Goal: Task Accomplishment & Management: Manage account settings

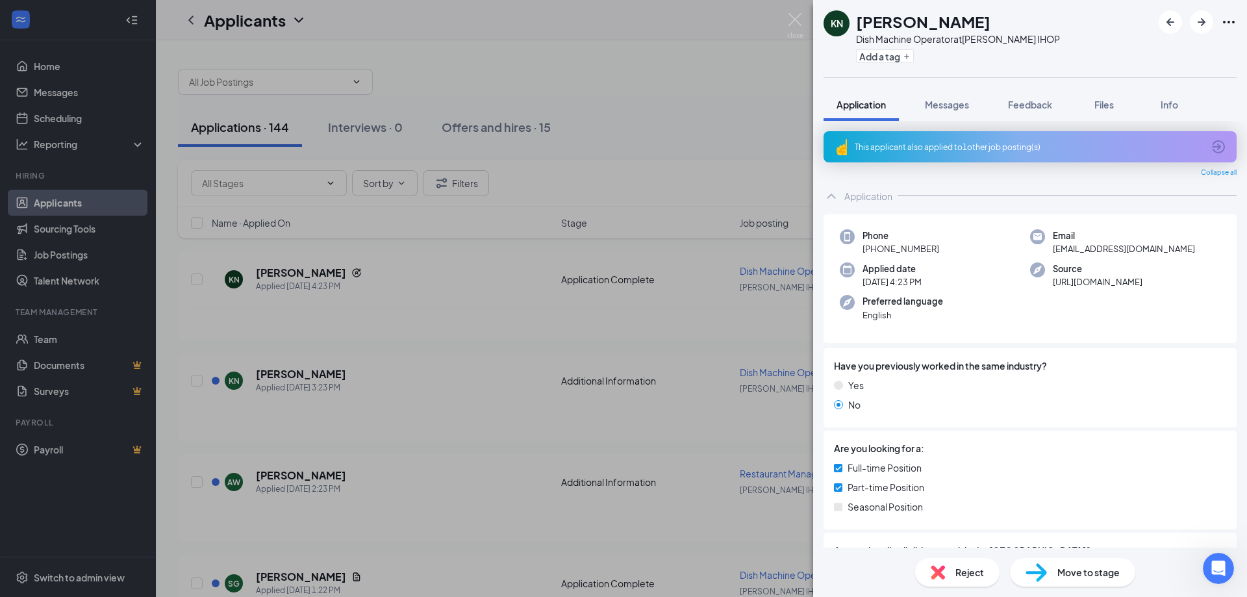
click at [470, 342] on div "KN [PERSON_NAME] Dish Machine Operator at [GEOGRAPHIC_DATA] IHOP Add a tag Appl…" at bounding box center [623, 298] width 1247 height 597
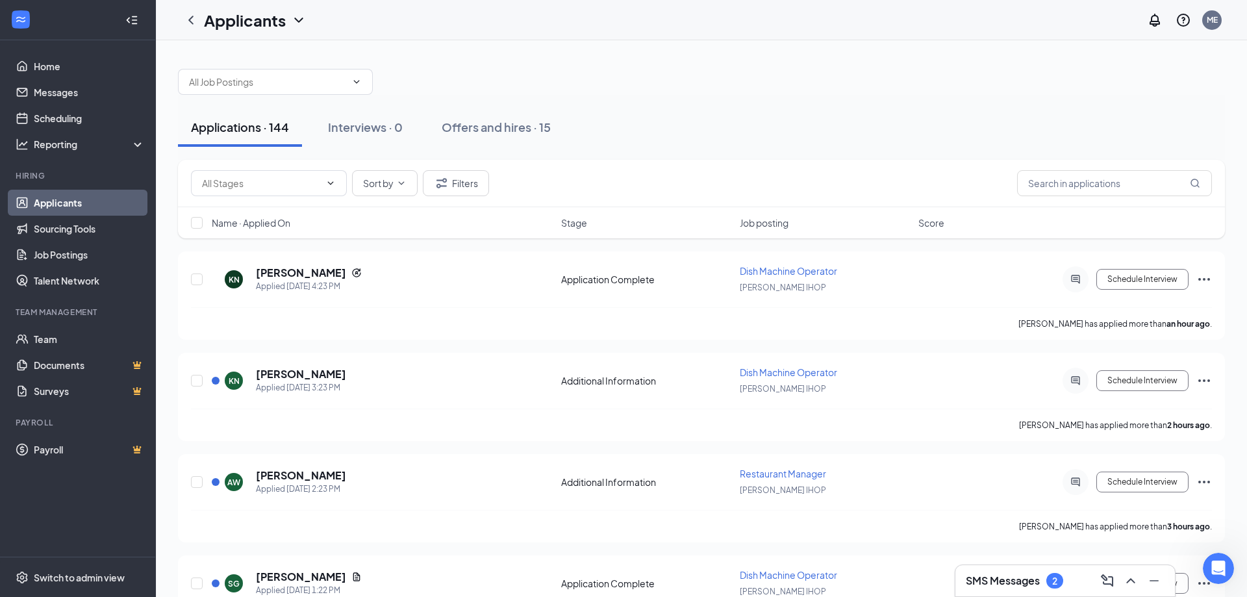
click at [792, 14] on div "Applicants ME" at bounding box center [701, 20] width 1091 height 40
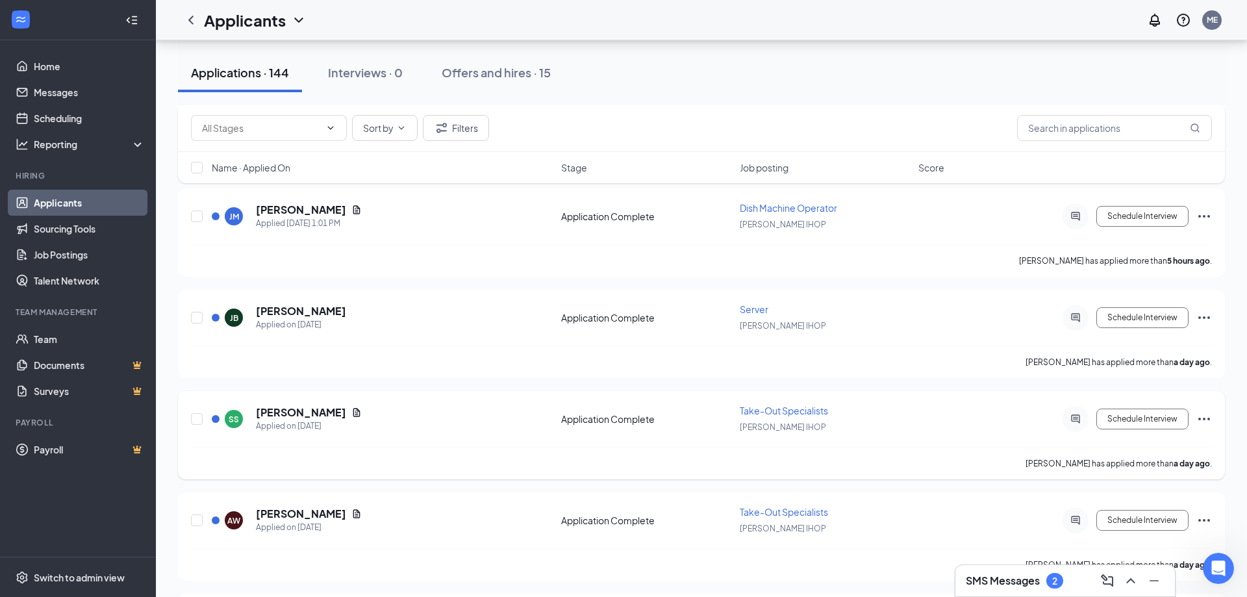
scroll to position [667, 0]
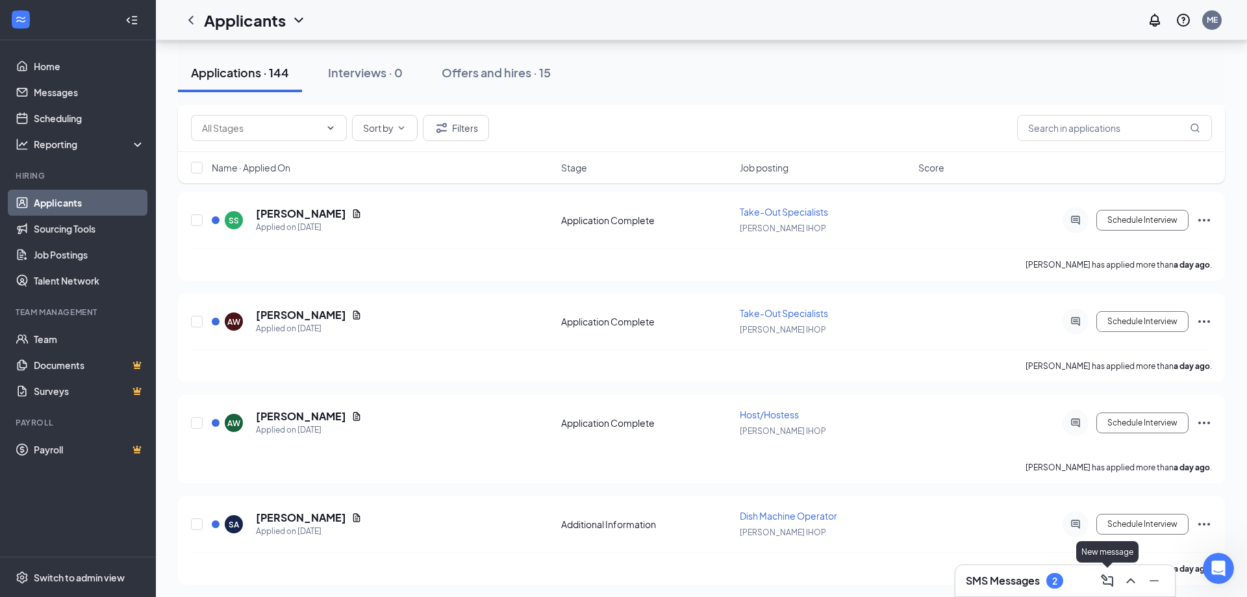
click at [1106, 580] on icon "ComposeMessage" at bounding box center [1107, 580] width 12 height 12
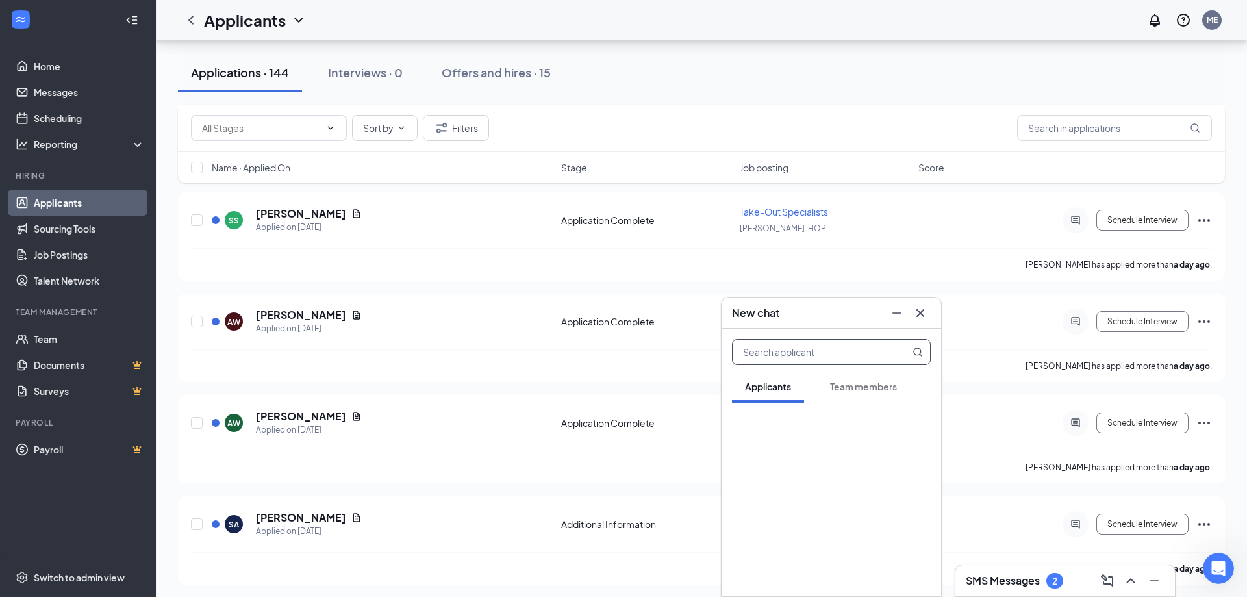
click at [918, 316] on icon "Cross" at bounding box center [920, 312] width 8 height 8
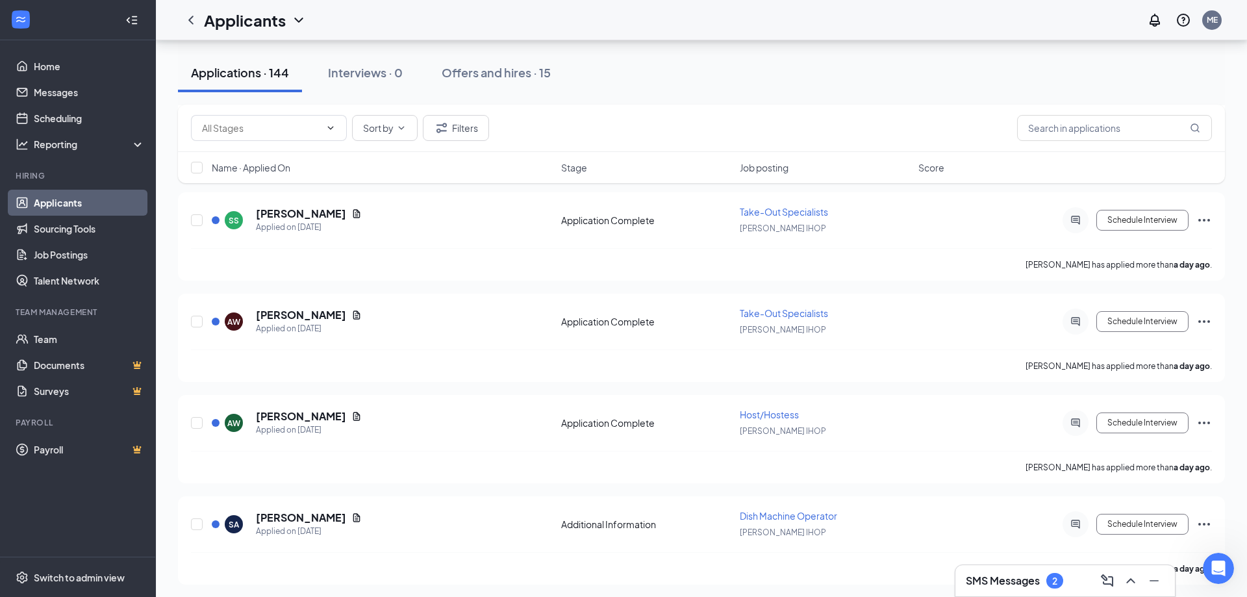
click at [1018, 578] on h3 "SMS Messages" at bounding box center [1003, 580] width 74 height 14
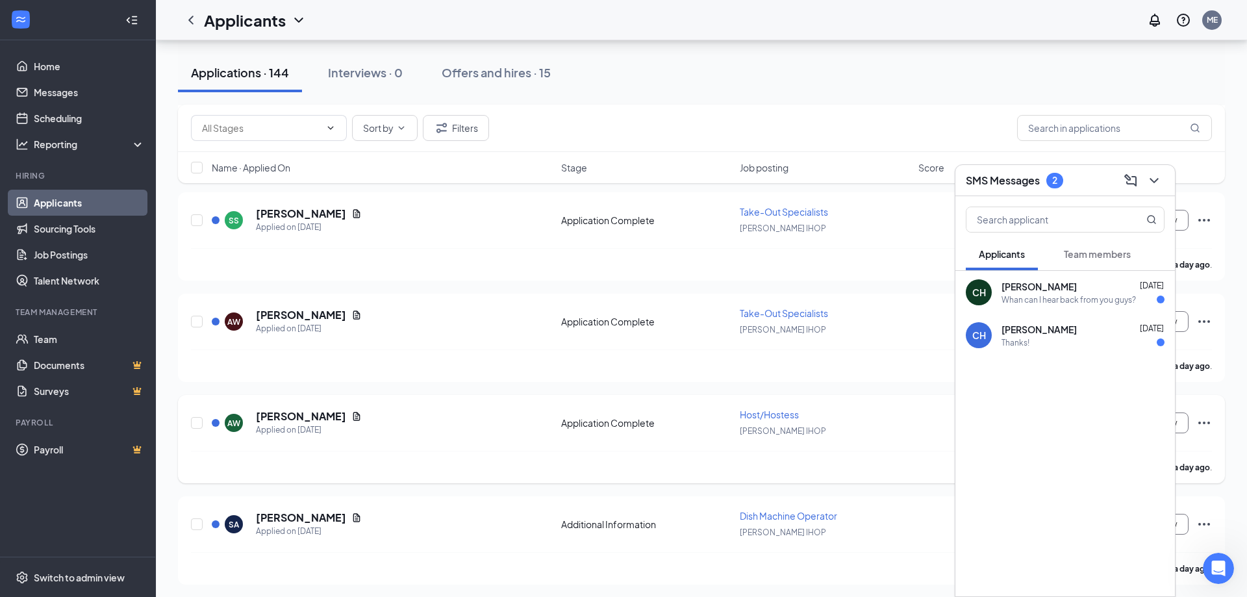
click at [903, 430] on div "[PERSON_NAME] IHOP" at bounding box center [825, 430] width 171 height 14
click at [1155, 182] on icon "ChevronDown" at bounding box center [1153, 180] width 8 height 5
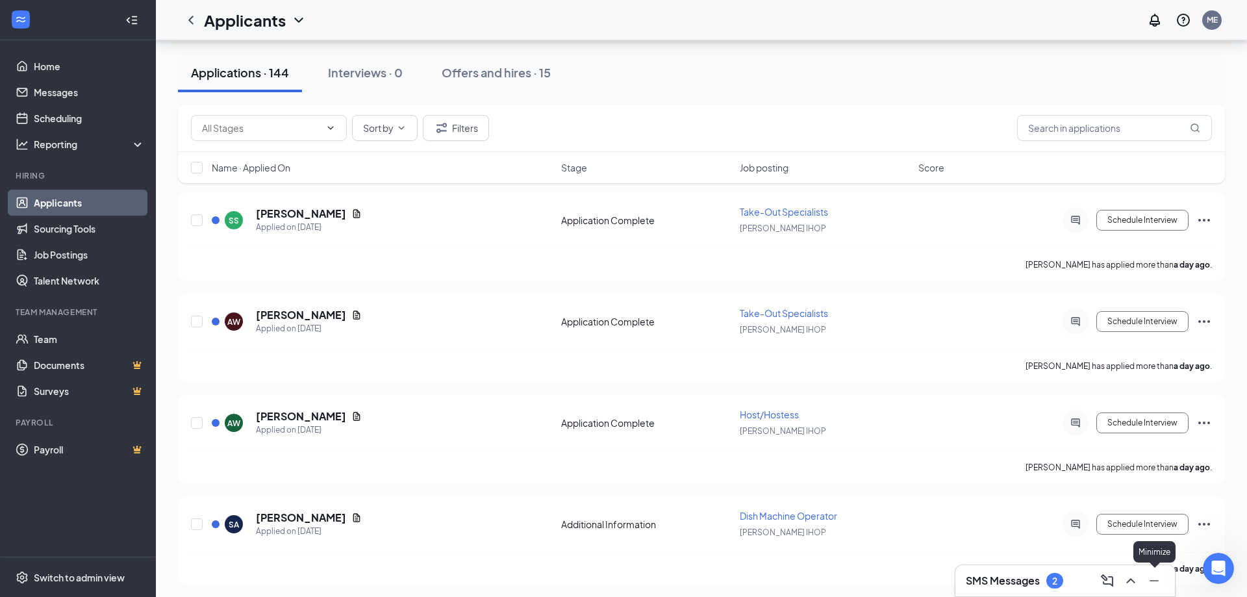
click at [1155, 583] on icon "Minimize" at bounding box center [1154, 581] width 16 height 16
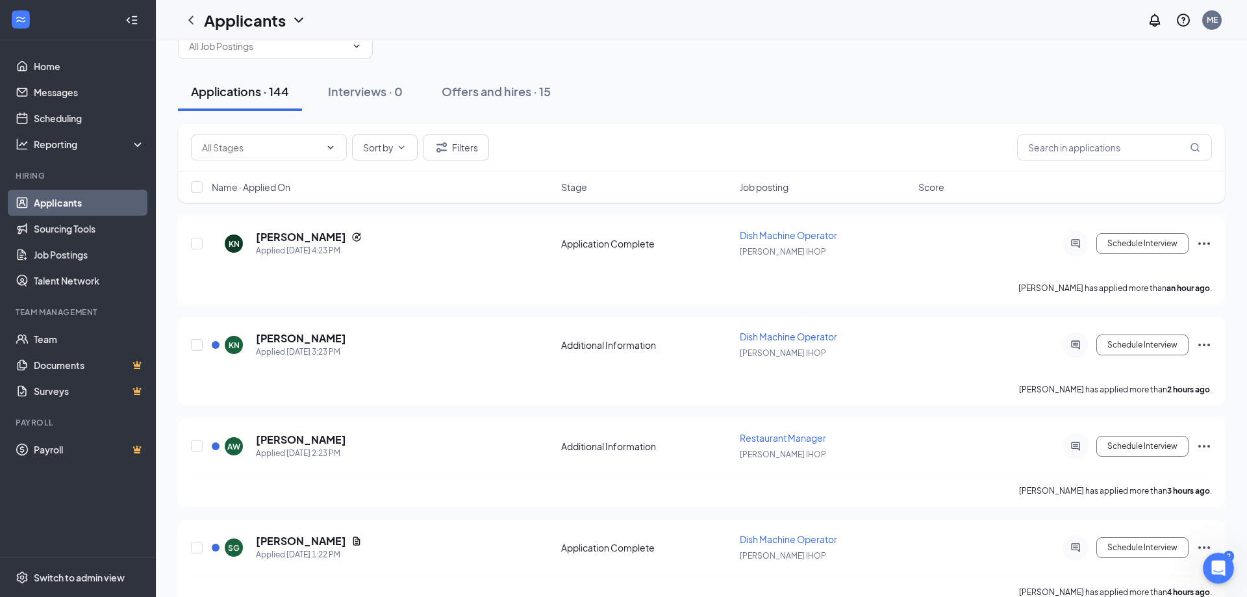
scroll to position [0, 0]
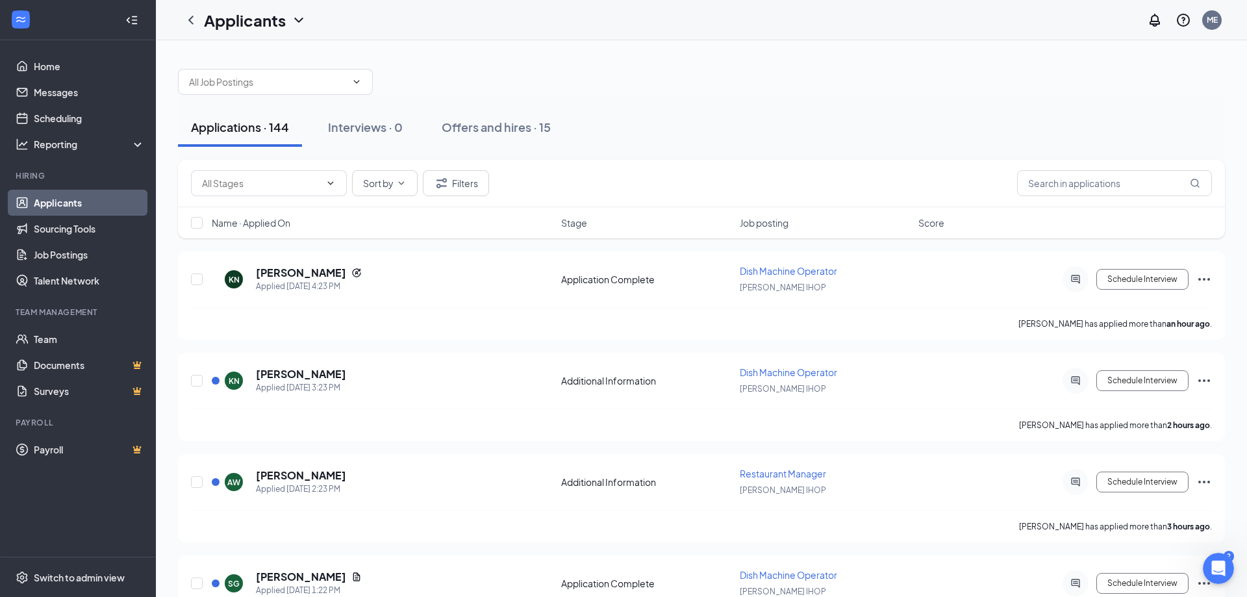
click at [229, 131] on div "Applications · 144" at bounding box center [240, 127] width 98 height 16
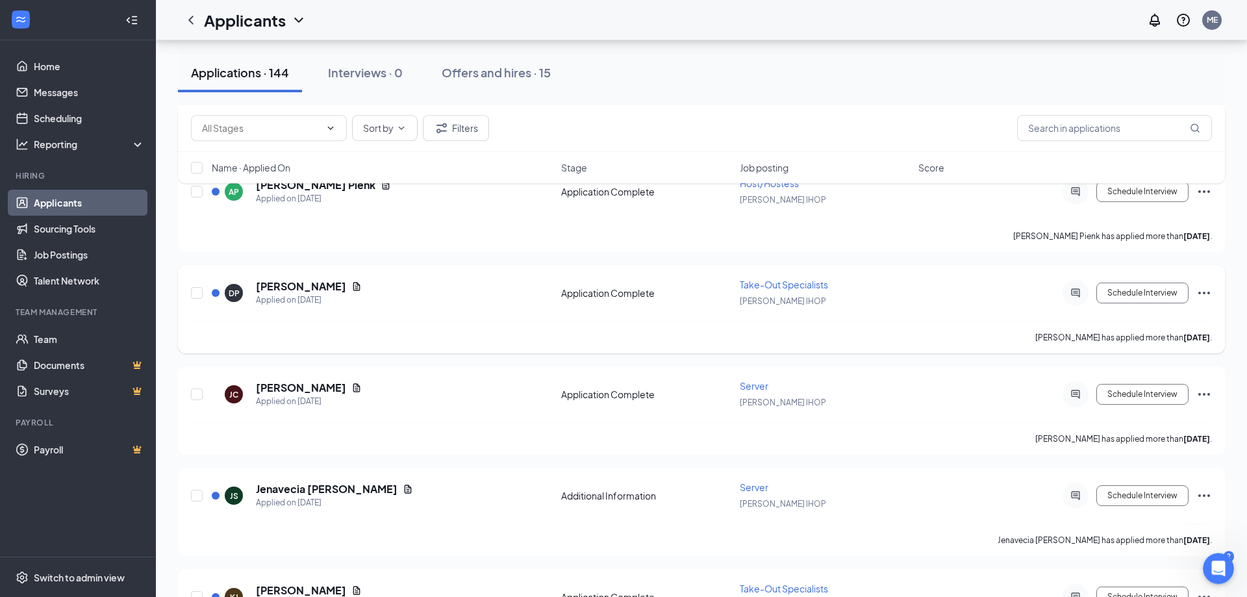
scroll to position [1391, 0]
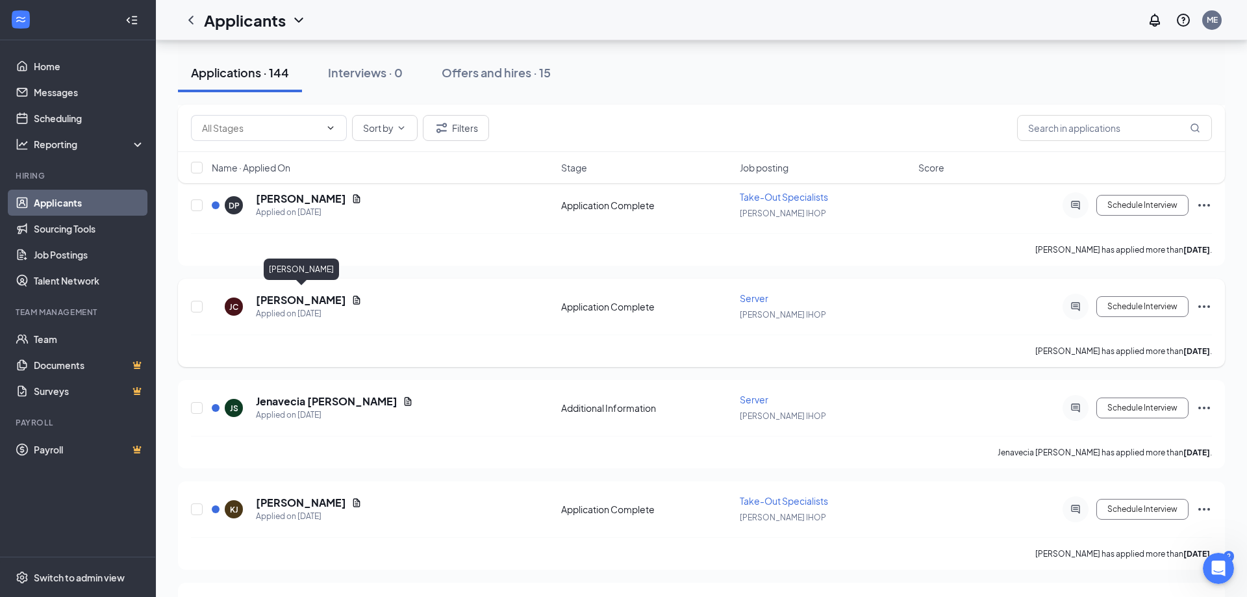
click at [310, 297] on h5 "[PERSON_NAME]" at bounding box center [301, 300] width 90 height 14
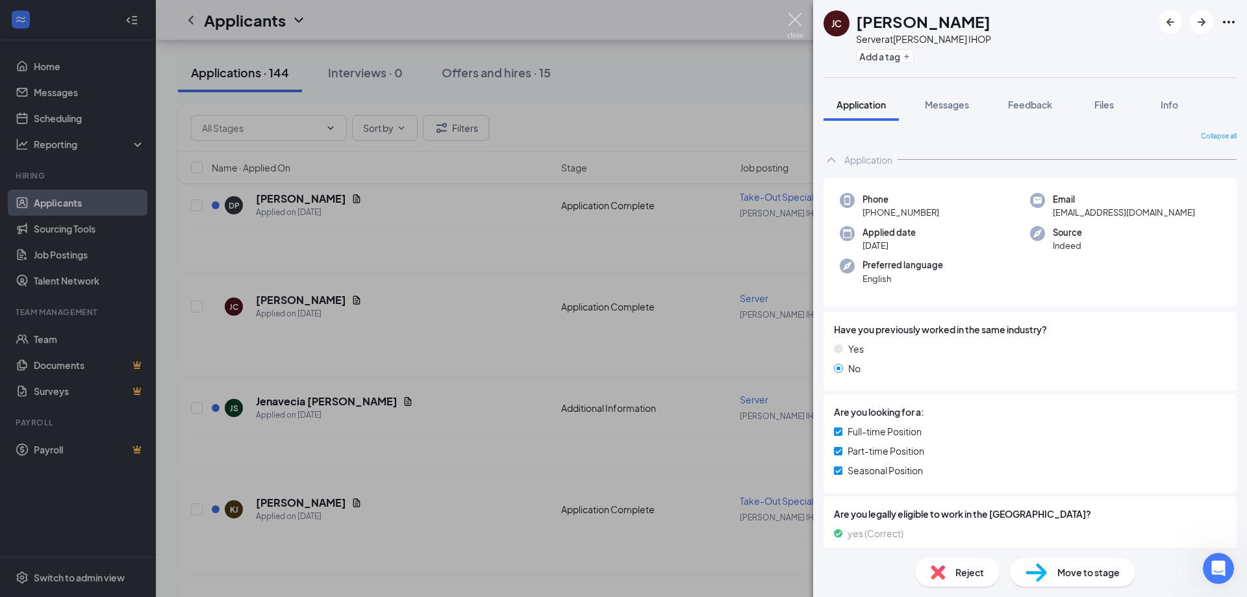
click at [794, 17] on img at bounding box center [795, 25] width 16 height 25
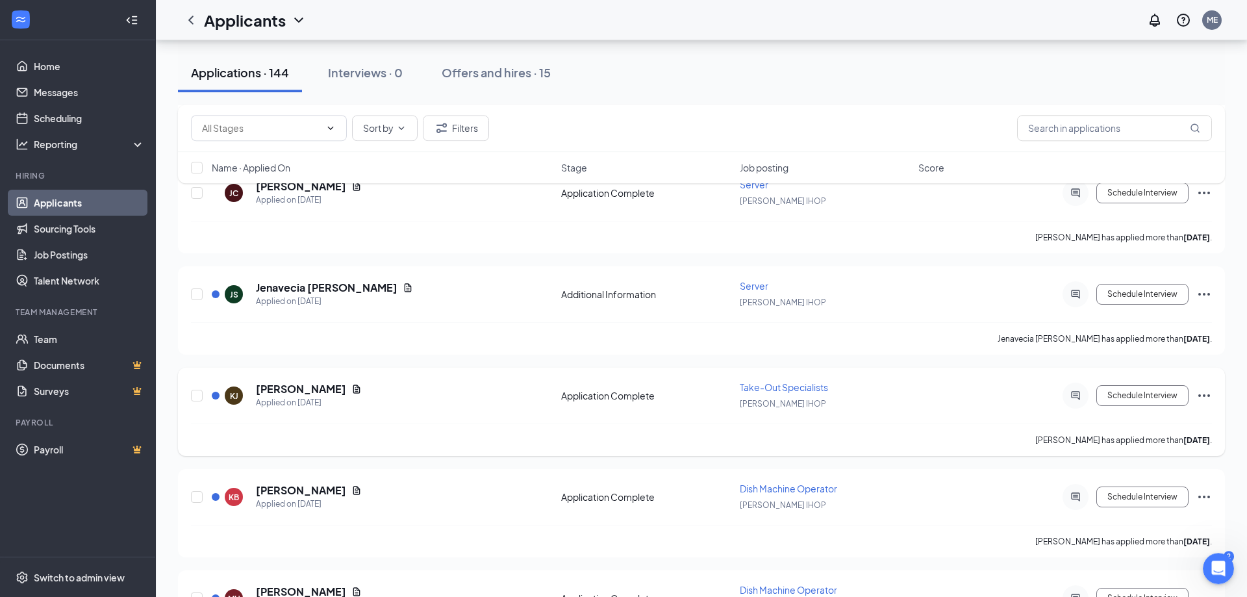
scroll to position [1523, 0]
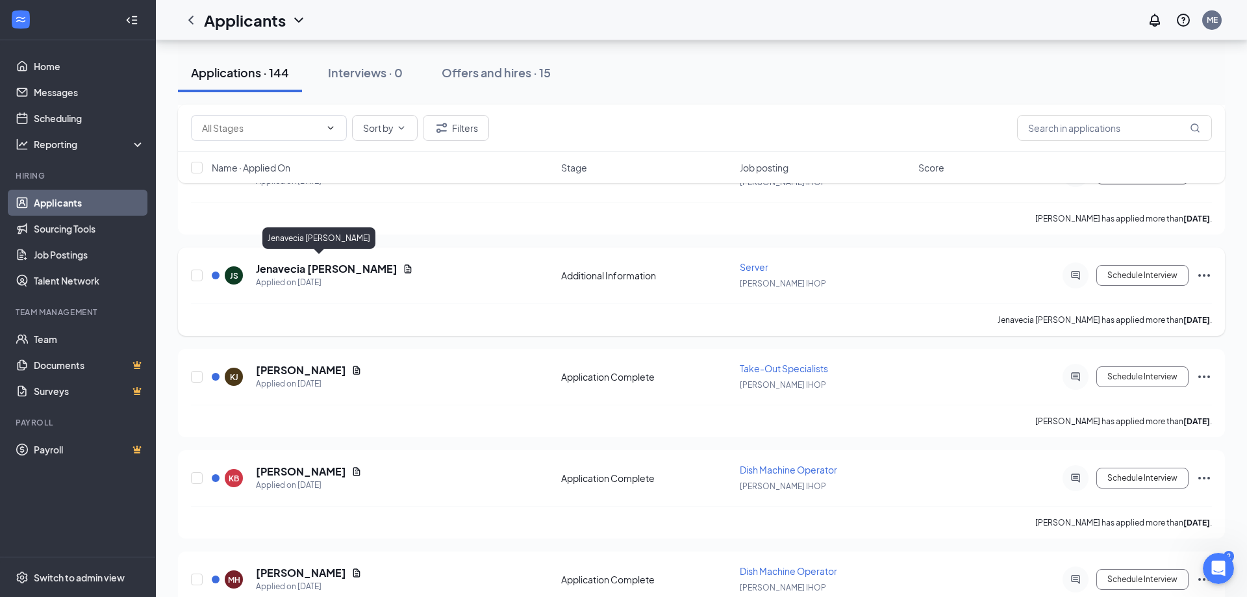
click at [306, 262] on h5 "Jenavecia [PERSON_NAME]" at bounding box center [327, 269] width 142 height 14
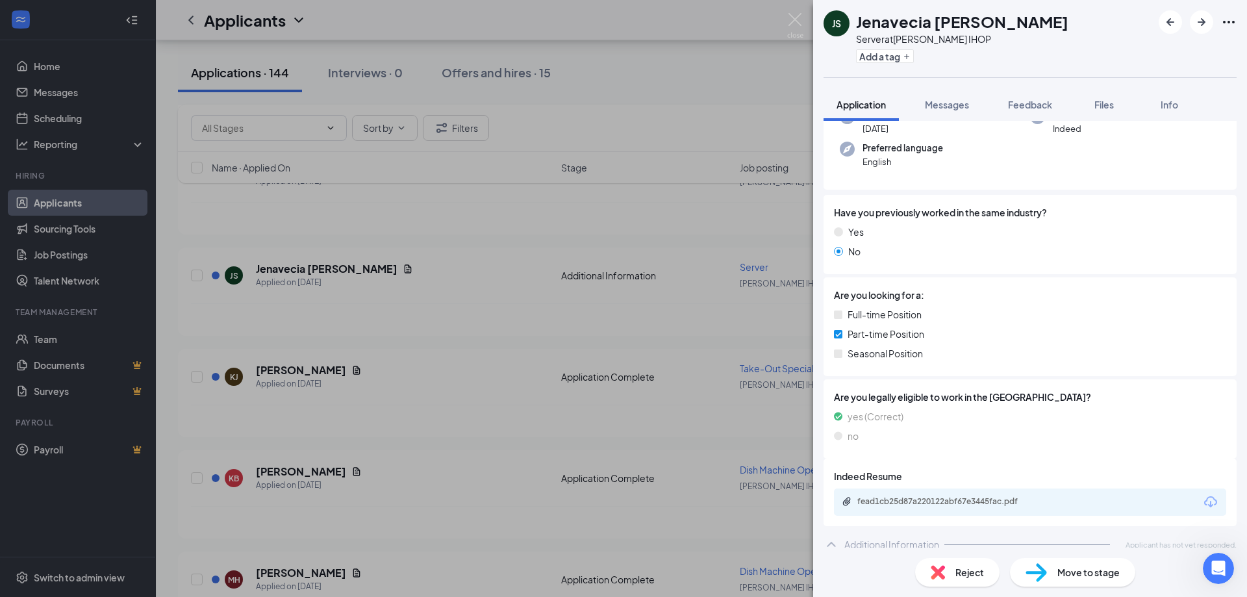
scroll to position [127, 0]
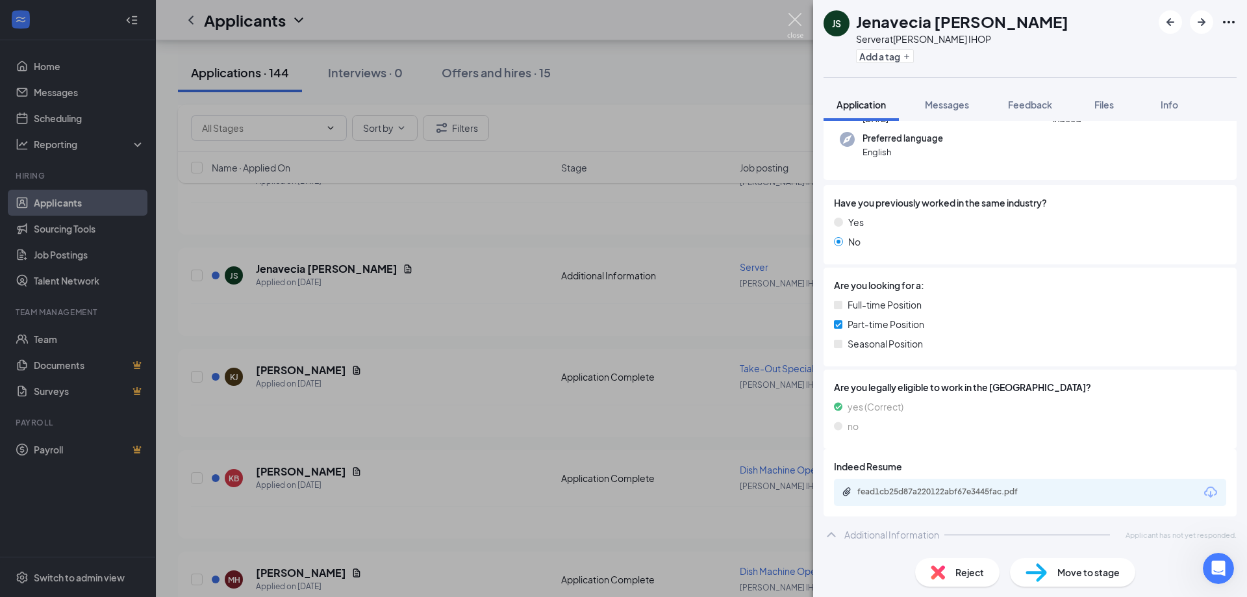
click at [792, 19] on img at bounding box center [795, 25] width 16 height 25
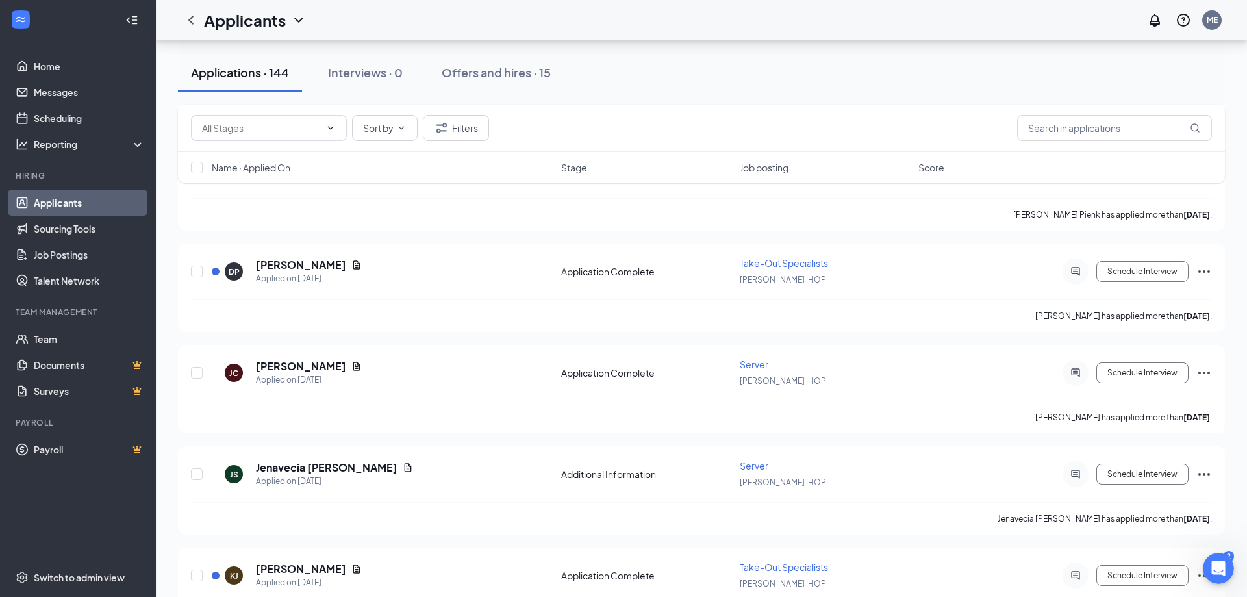
scroll to position [1457, 0]
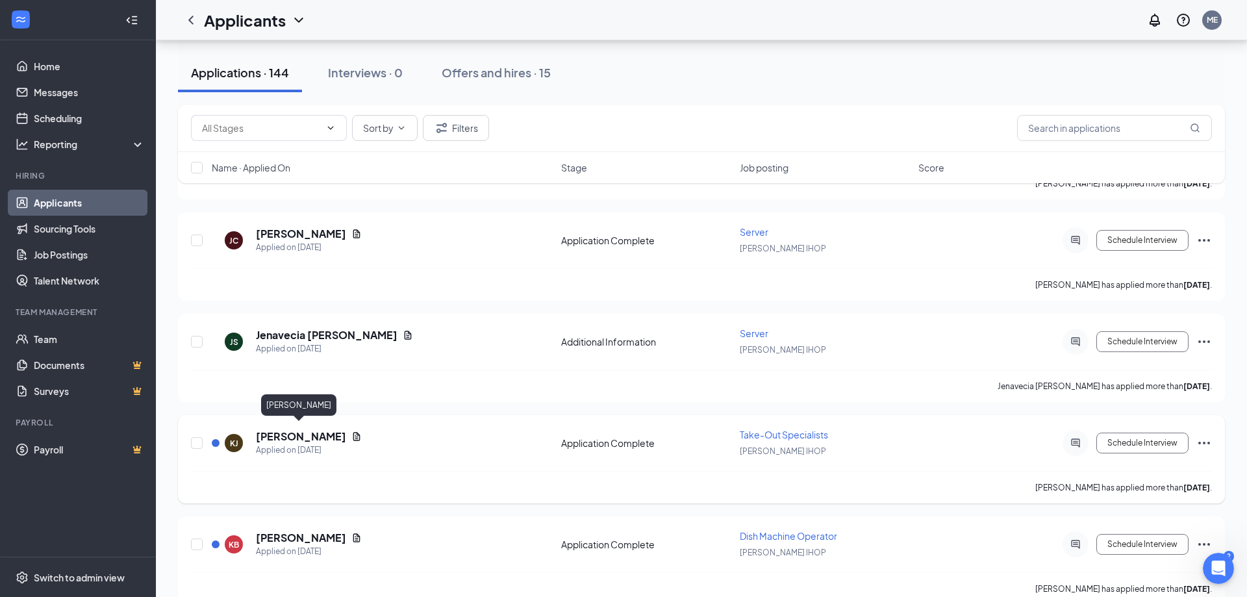
click at [286, 435] on h5 "[PERSON_NAME]" at bounding box center [301, 436] width 90 height 14
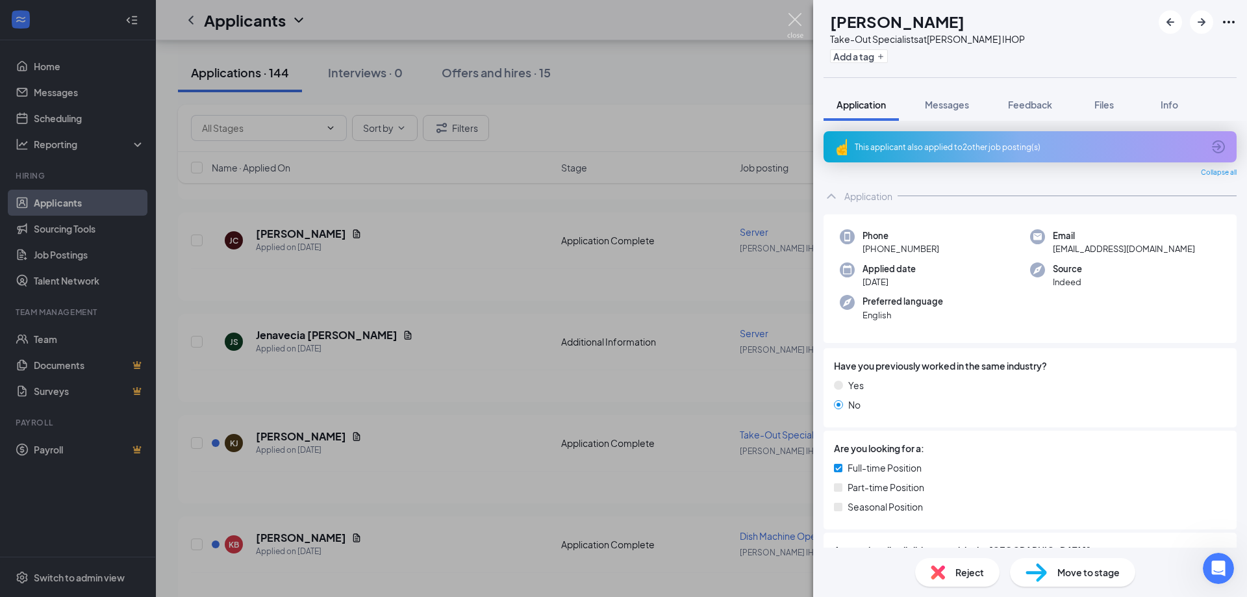
click at [790, 19] on img at bounding box center [795, 25] width 16 height 25
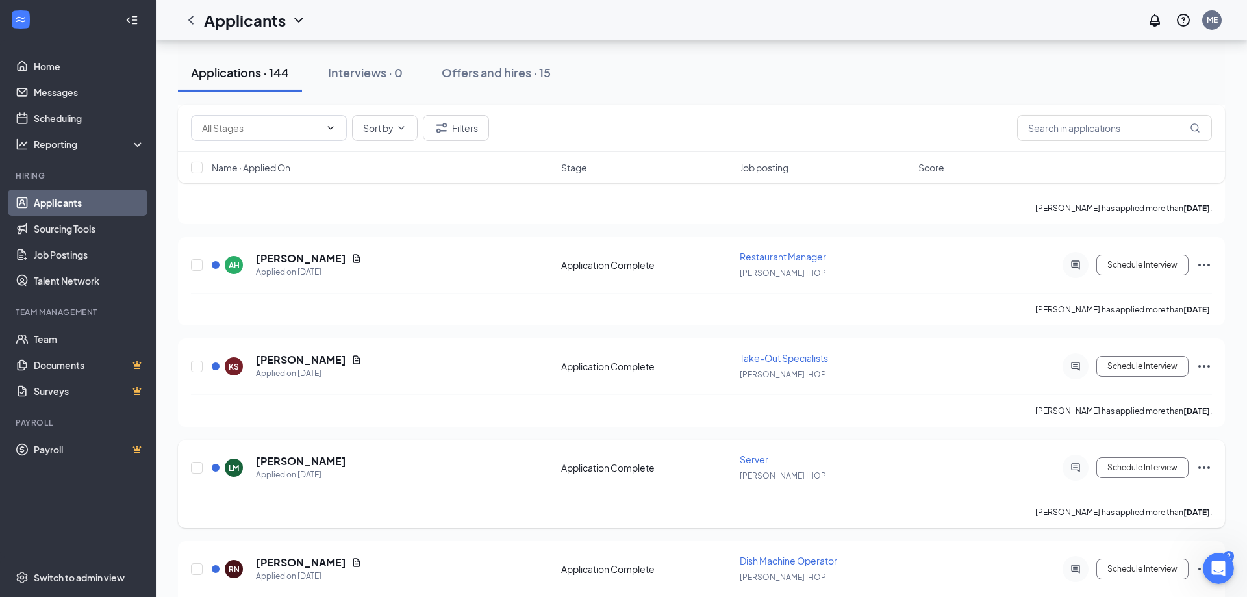
scroll to position [3179, 0]
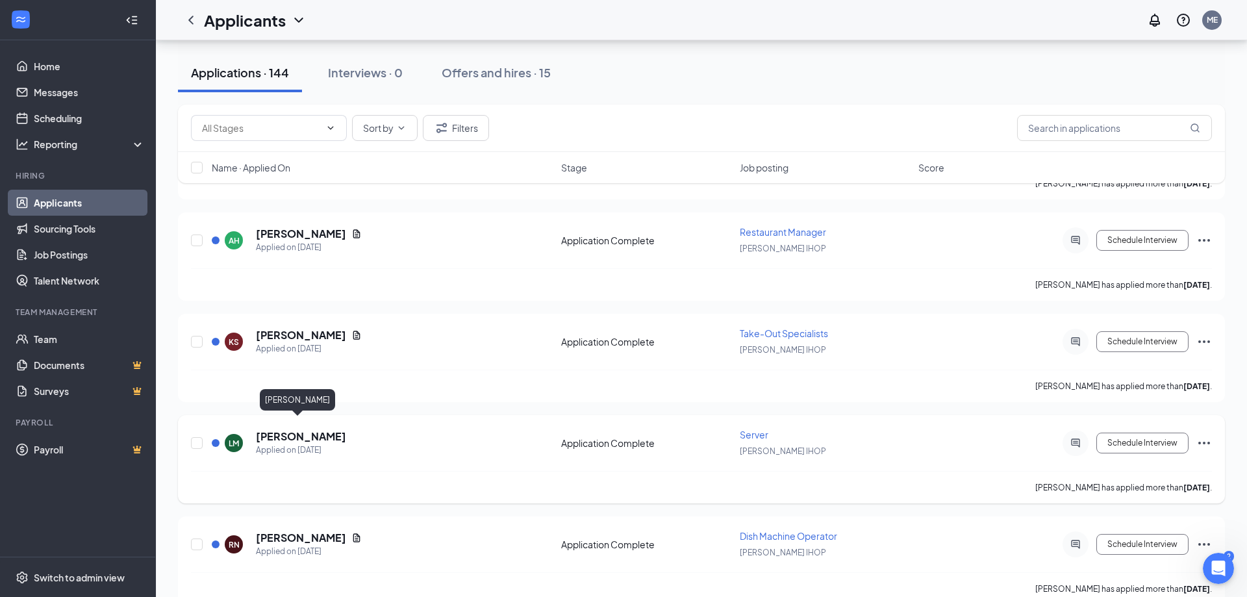
click at [283, 429] on h5 "[PERSON_NAME]" at bounding box center [301, 436] width 90 height 14
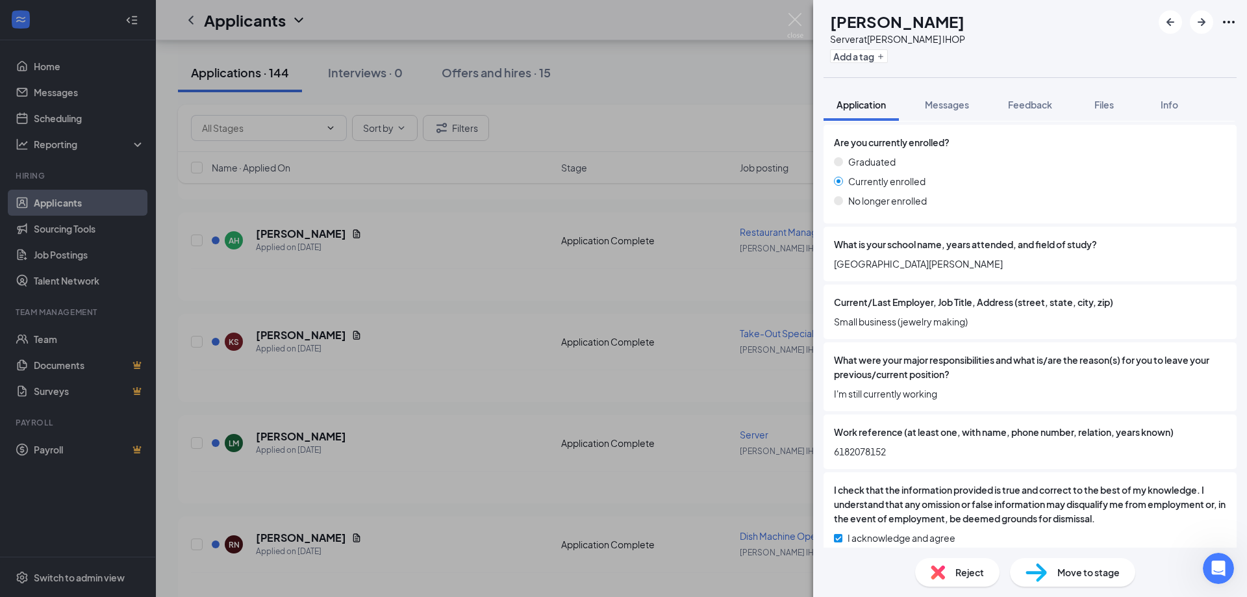
scroll to position [965, 0]
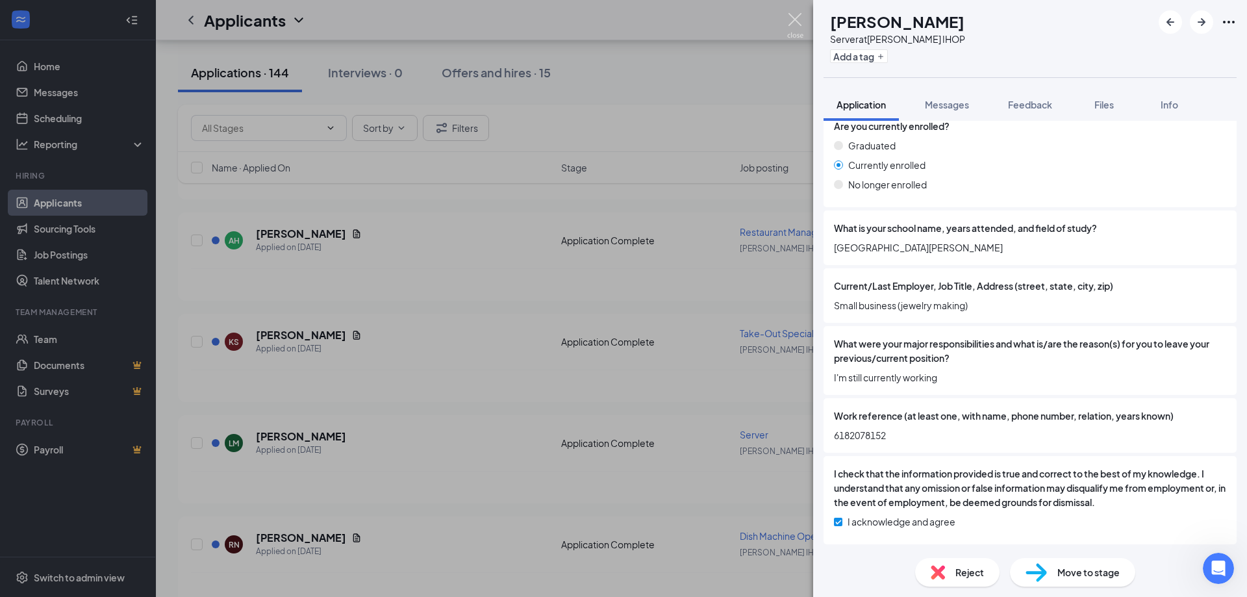
click at [796, 19] on img at bounding box center [795, 25] width 16 height 25
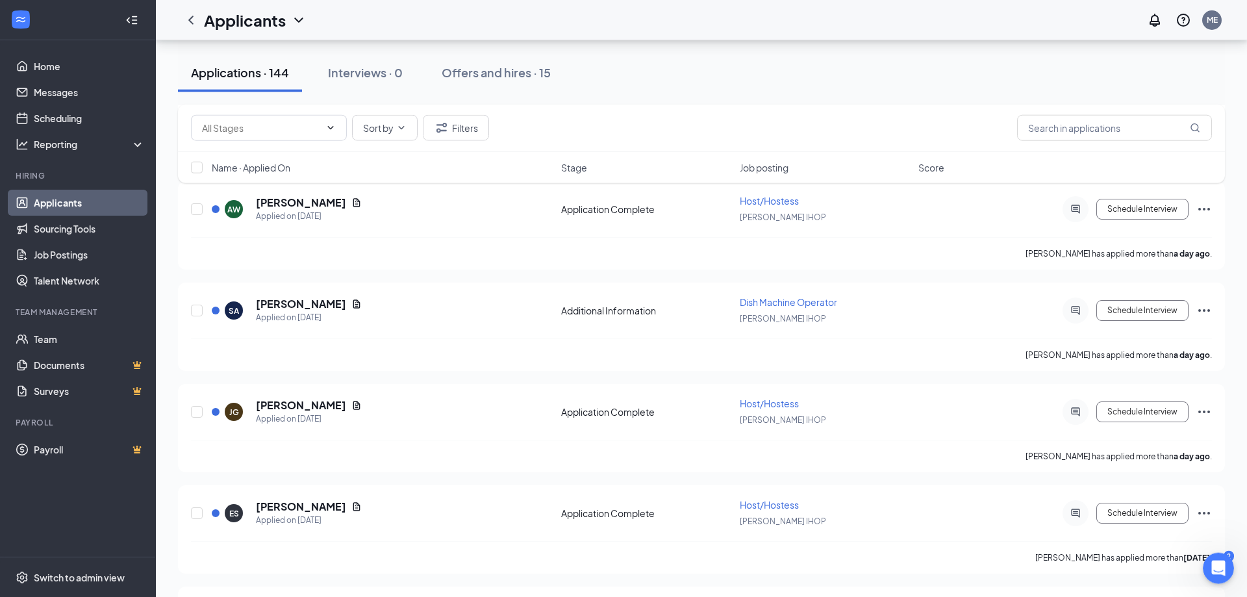
scroll to position [861, 0]
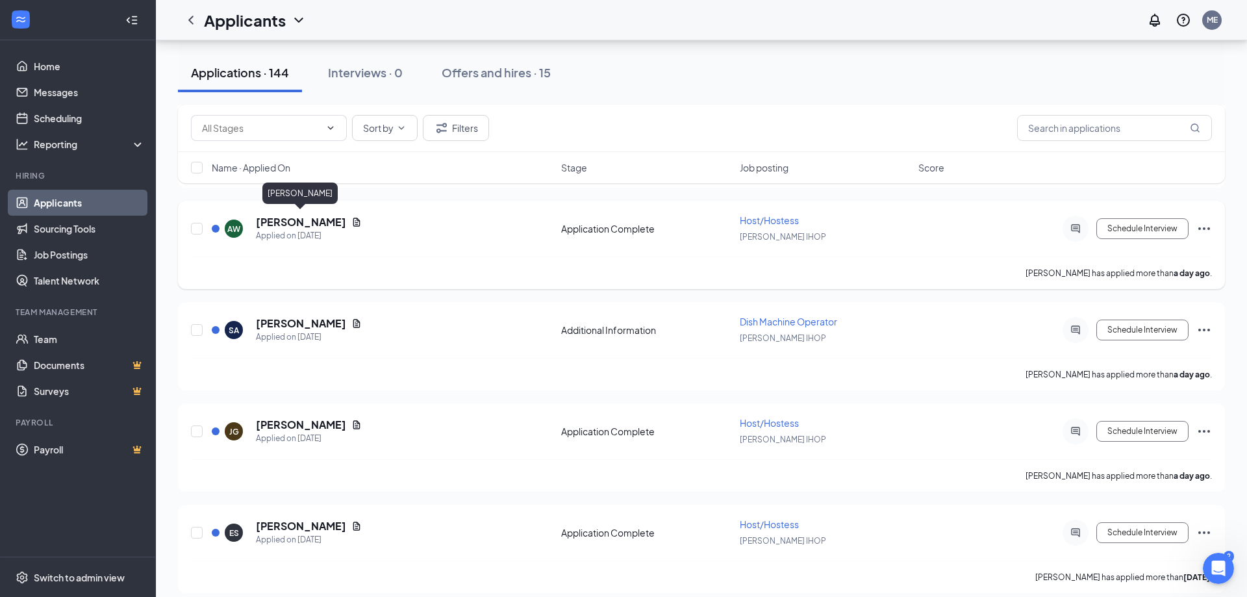
click at [295, 221] on h5 "[PERSON_NAME]" at bounding box center [301, 222] width 90 height 14
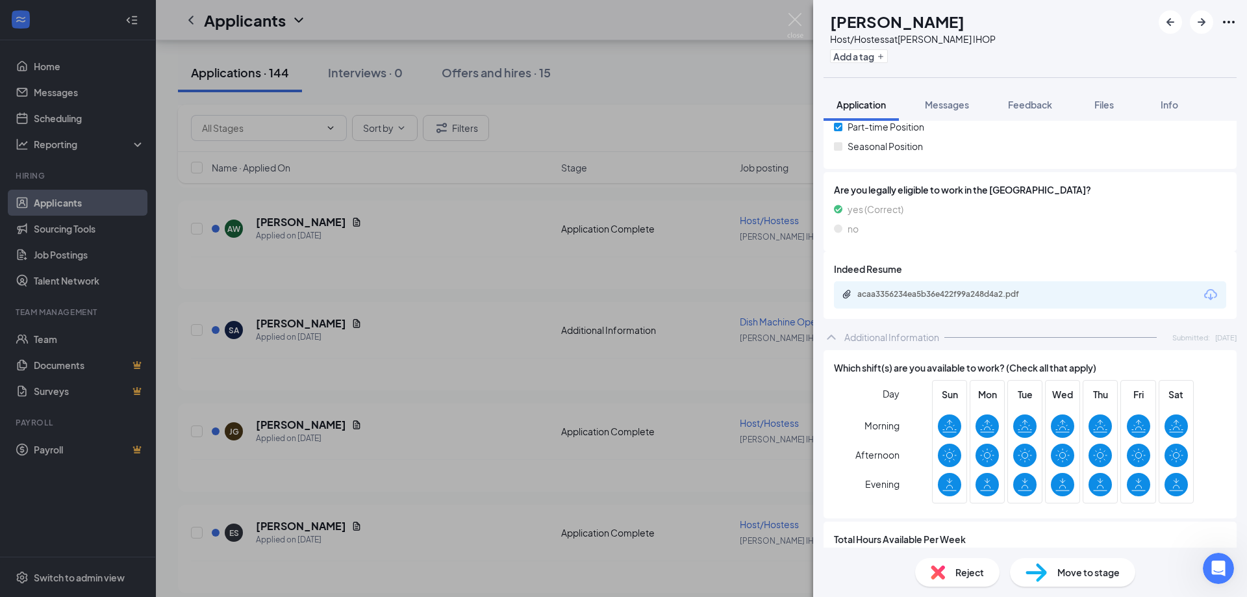
scroll to position [421, 0]
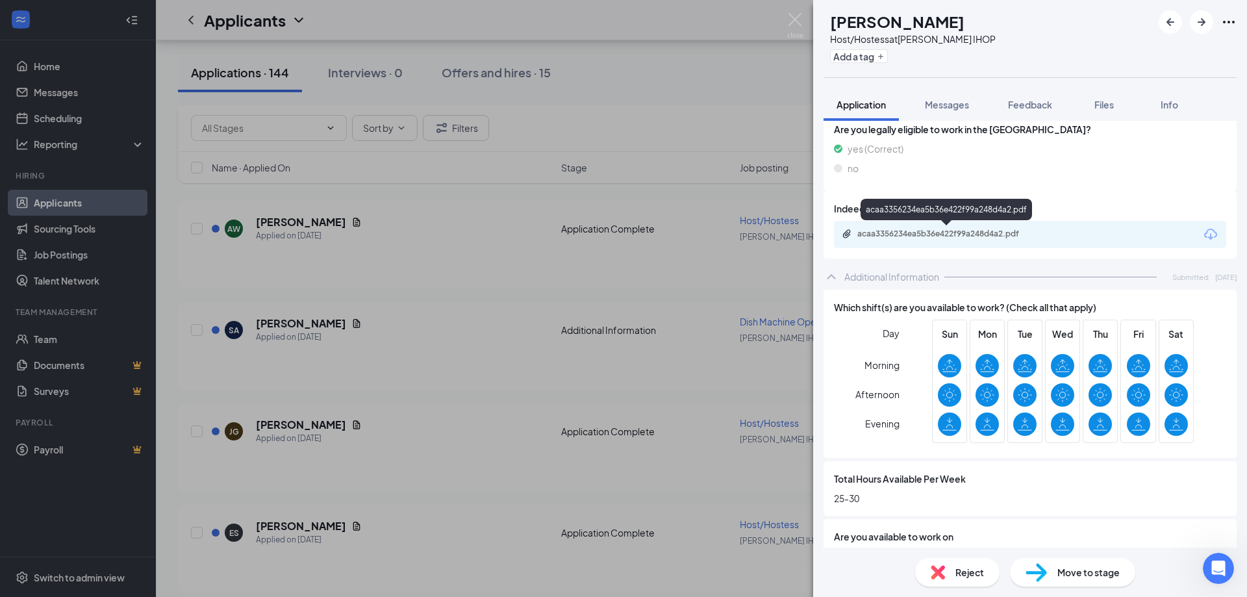
click at [978, 234] on div "acaa3356234ea5b36e422f99a248d4a2.pdf" at bounding box center [948, 234] width 182 height 10
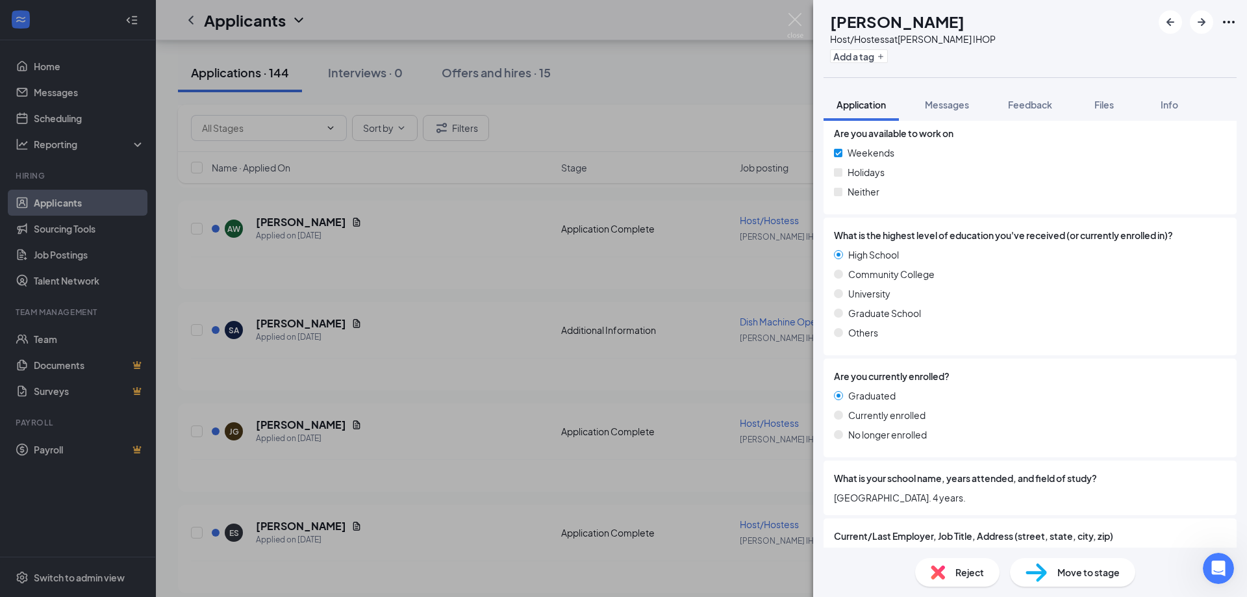
click at [877, 0] on div "AW [PERSON_NAME] Host/Hostess at [GEOGRAPHIC_DATA] IHOP Add a tag" at bounding box center [1030, 38] width 434 height 77
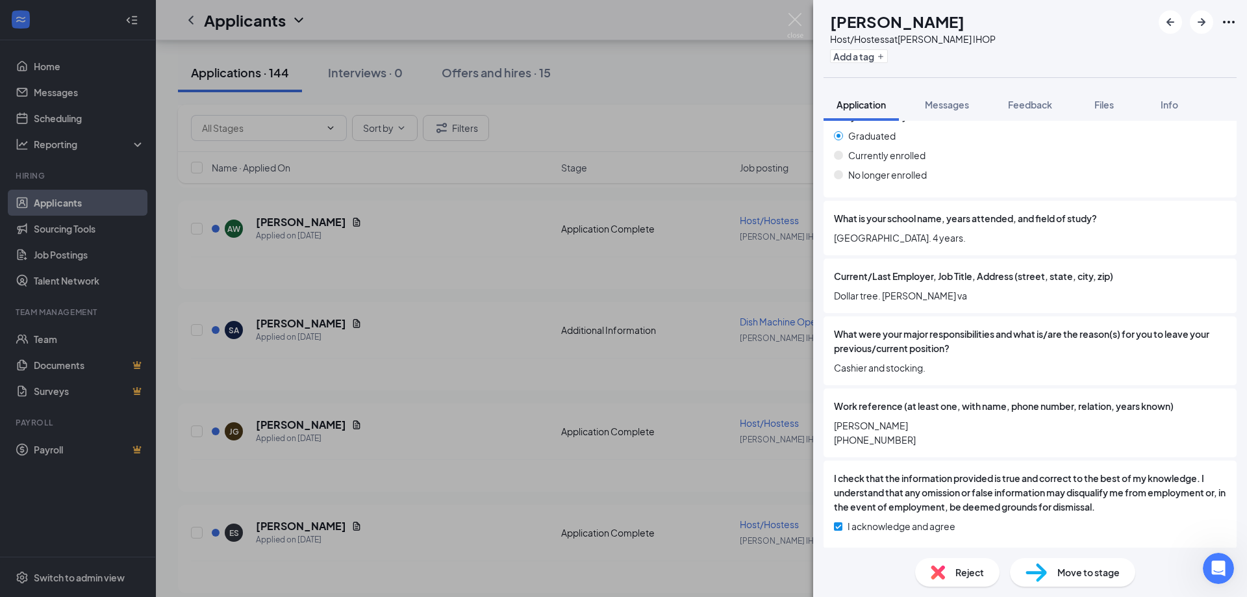
scroll to position [948, 0]
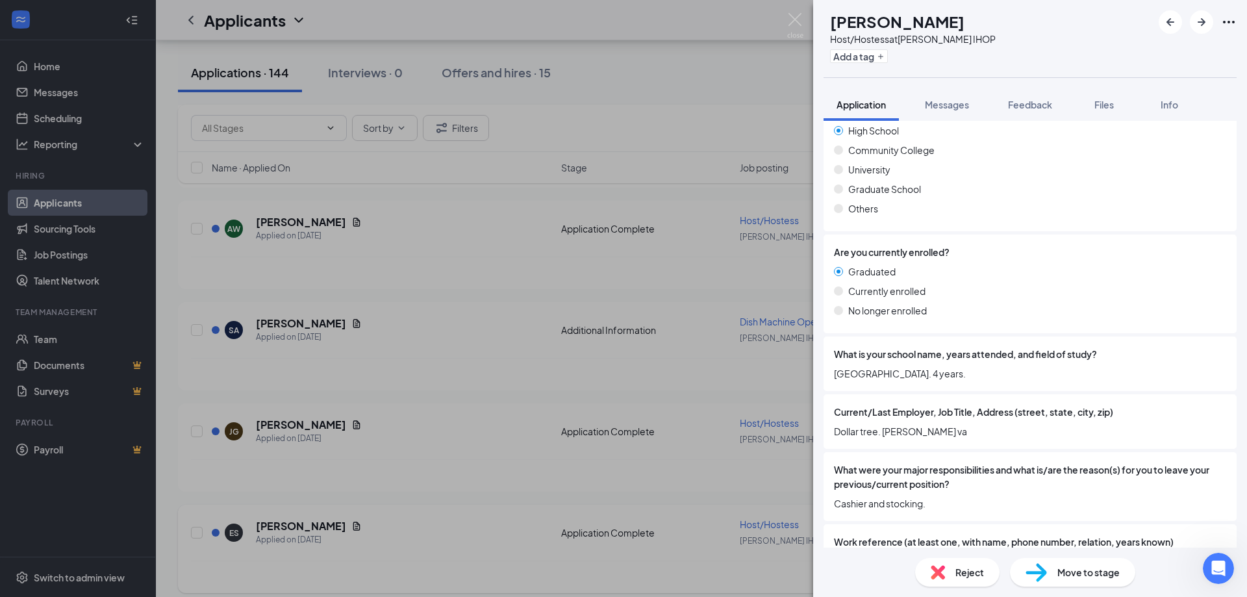
click at [500, 332] on div "AW [PERSON_NAME] Host/Hostess at [PERSON_NAME] IHOP Add a tag Application Messa…" at bounding box center [623, 298] width 1247 height 597
